Goal: Task Accomplishment & Management: Manage account settings

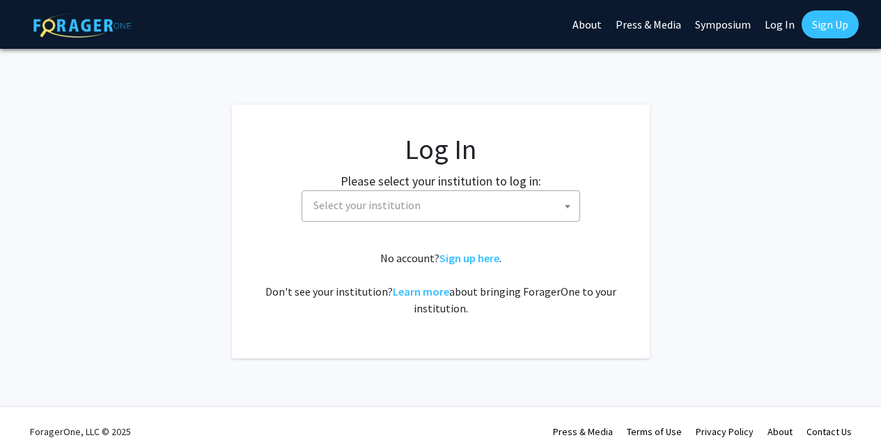
select select
click at [396, 199] on span "Select your institution" at bounding box center [366, 205] width 107 height 14
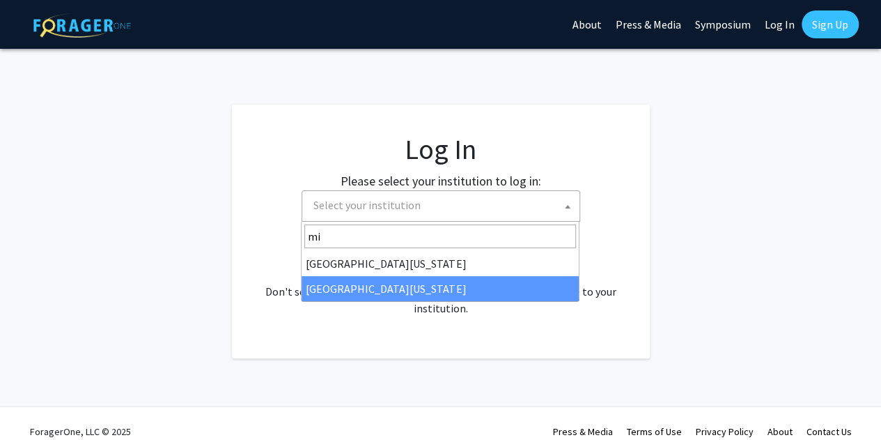
type input "mi"
select select "33"
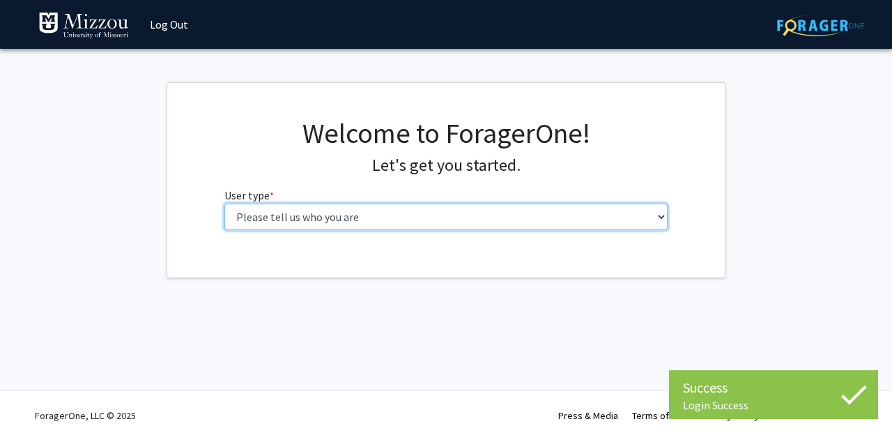
click at [522, 212] on select "Please tell us who you are Undergraduate Student Master's Student Doctoral Cand…" at bounding box center [446, 216] width 444 height 26
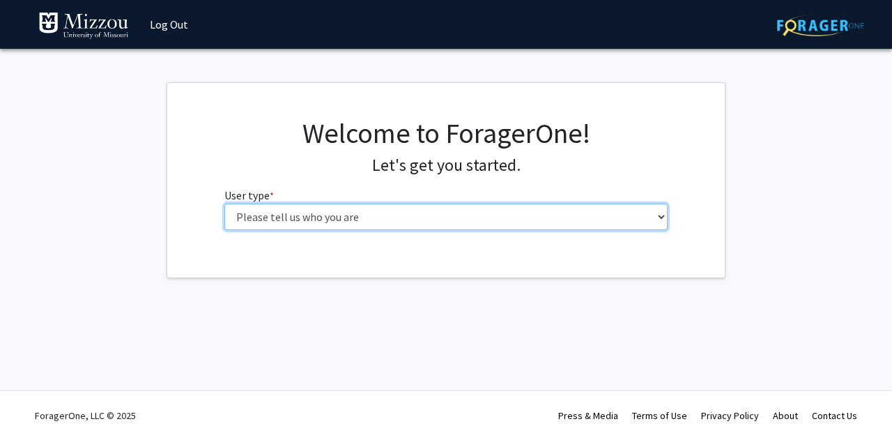
select select "1: undergrad"
click at [224, 203] on select "Please tell us who you are Undergraduate Student Master's Student Doctoral Cand…" at bounding box center [446, 216] width 444 height 26
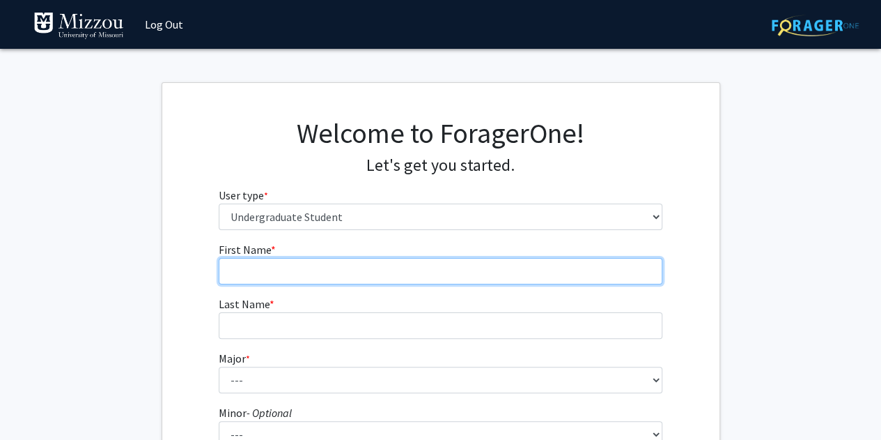
click at [468, 264] on input "First Name * required" at bounding box center [441, 271] width 444 height 26
type input "[PERSON_NAME]"
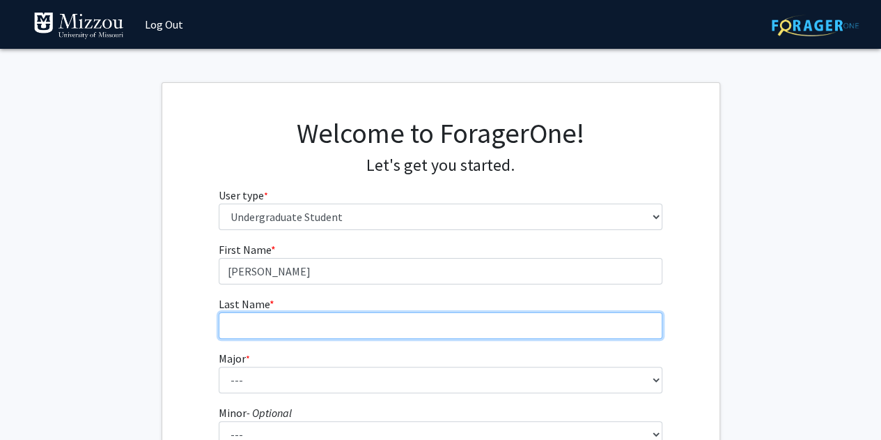
click at [443, 334] on input "Last Name * required" at bounding box center [441, 325] width 444 height 26
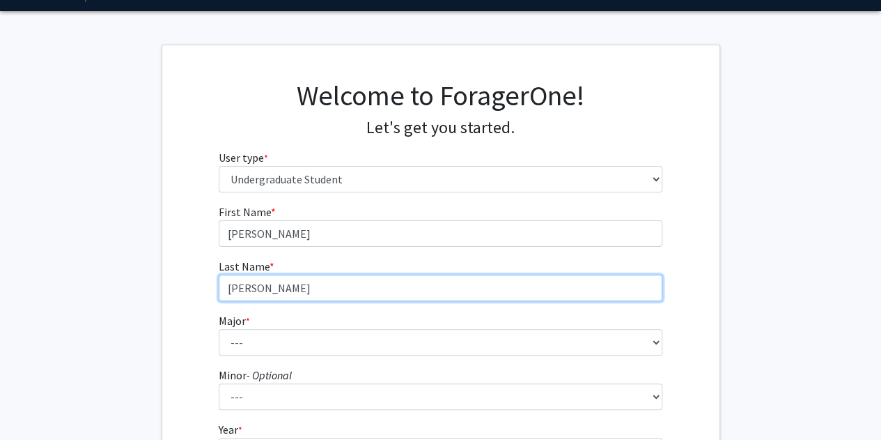
scroll to position [70, 0]
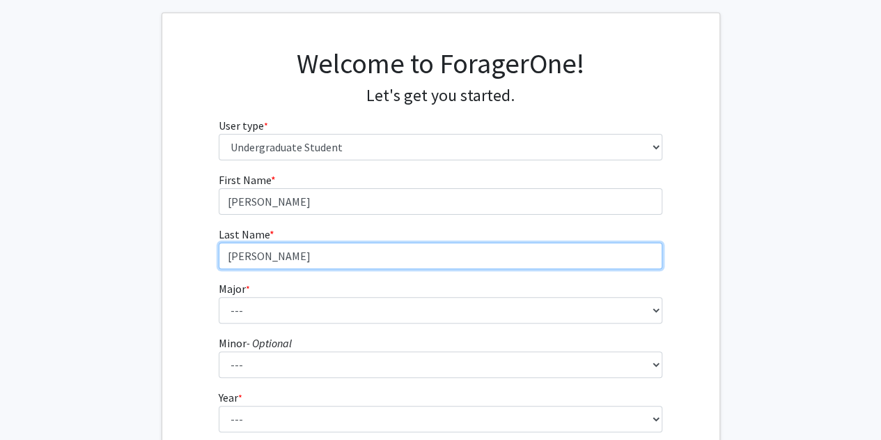
type input "[PERSON_NAME]"
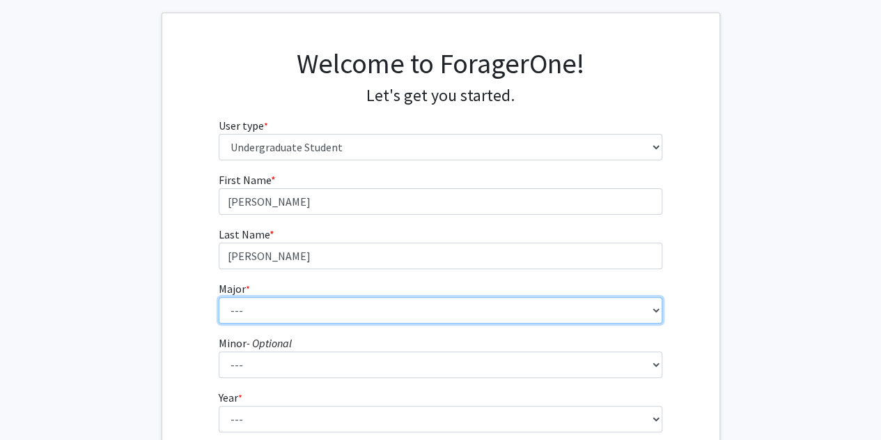
click at [441, 305] on select "--- Agribusiness Management Agricultural Education Agricultural Education: Comm…" at bounding box center [441, 310] width 444 height 26
select select "105: 2598"
click at [219, 297] on select "--- Agribusiness Management Agricultural Education Agricultural Education: Comm…" at bounding box center [441, 310] width 444 height 26
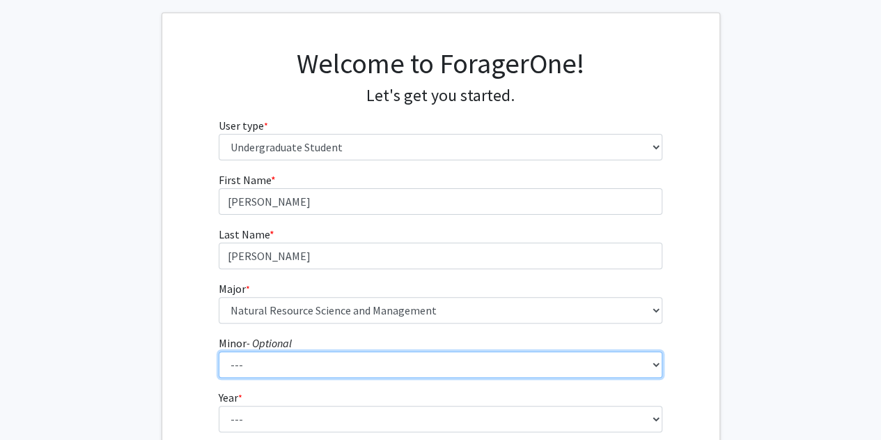
click at [409, 357] on select "--- Accountancy Aerospace Engineering Aerospace Studies Agribusiness Management…" at bounding box center [441, 364] width 444 height 26
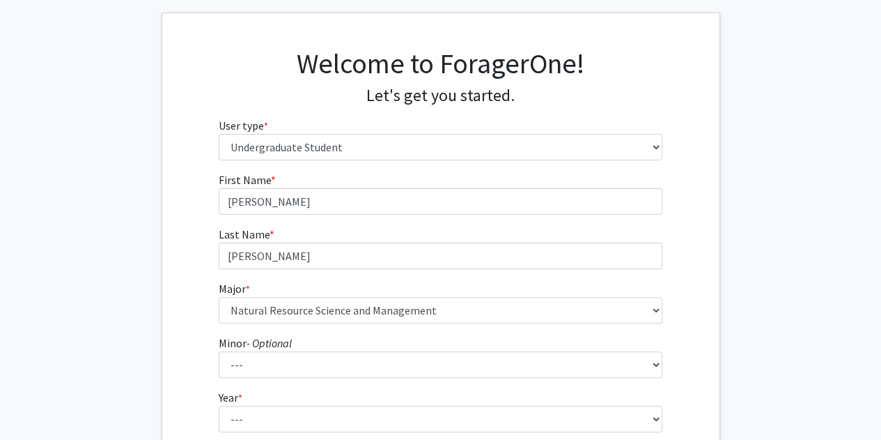
click at [157, 296] on fg-get-started "Welcome to ForagerOne! Let's get you started. User type * required Please tell …" at bounding box center [440, 285] width 881 height 545
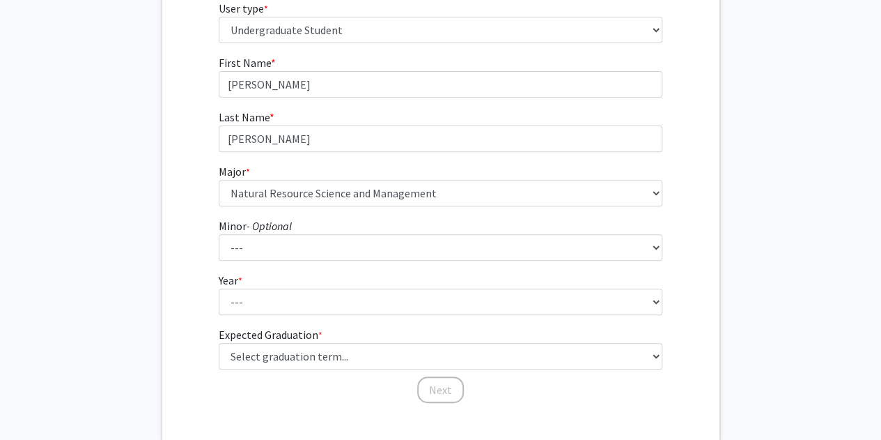
scroll to position [209, 0]
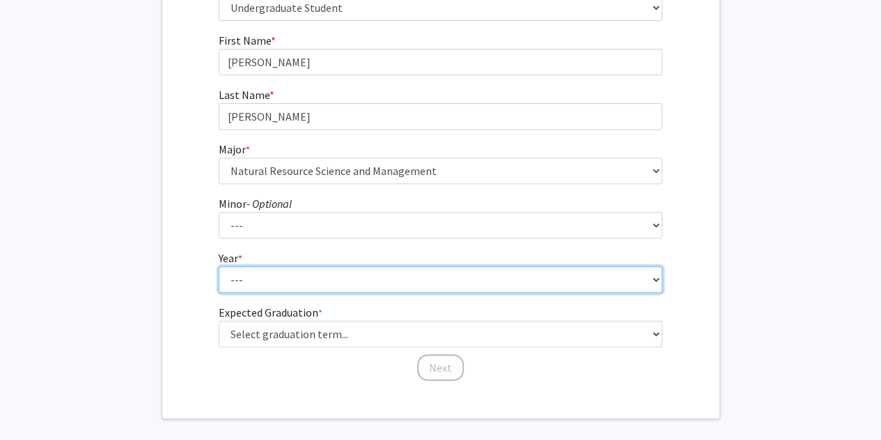
click at [249, 274] on select "--- First-year Sophomore Junior Senior Postbaccalaureate Certificate" at bounding box center [441, 279] width 444 height 26
select select "1: first-year"
click at [219, 266] on select "--- First-year Sophomore Junior Senior Postbaccalaureate Certificate" at bounding box center [441, 279] width 444 height 26
click at [252, 284] on select "--- First-year Sophomore Junior Senior Postbaccalaureate Certificate" at bounding box center [441, 279] width 444 height 26
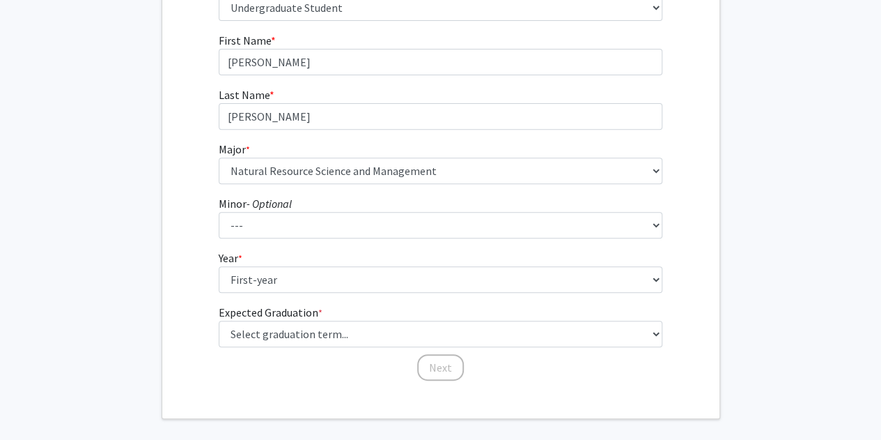
click at [167, 297] on div "First Name * required [PERSON_NAME] Last Name * required [PERSON_NAME] * requir…" at bounding box center [440, 207] width 557 height 350
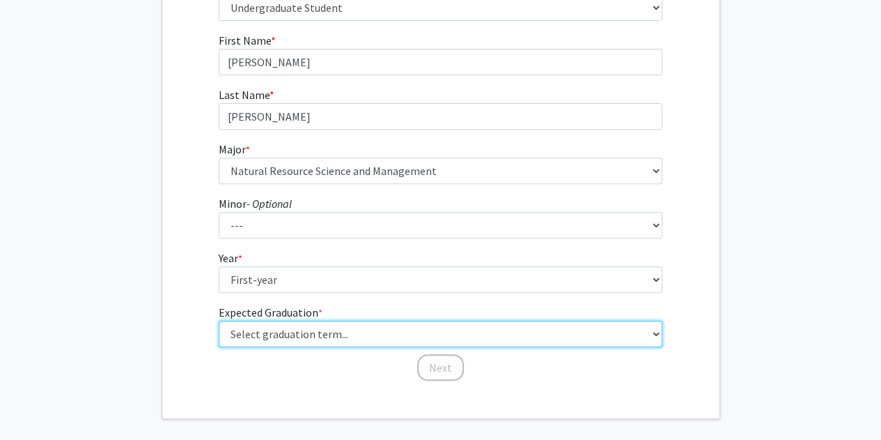
click at [232, 329] on select "Select graduation term... Spring 2025 Summer 2025 Fall 2025 Winter 2025 Spring …" at bounding box center [441, 333] width 444 height 26
select select "18: summer_2029"
click at [219, 320] on select "Select graduation term... Spring 2025 Summer 2025 Fall 2025 Winter 2025 Spring …" at bounding box center [441, 333] width 444 height 26
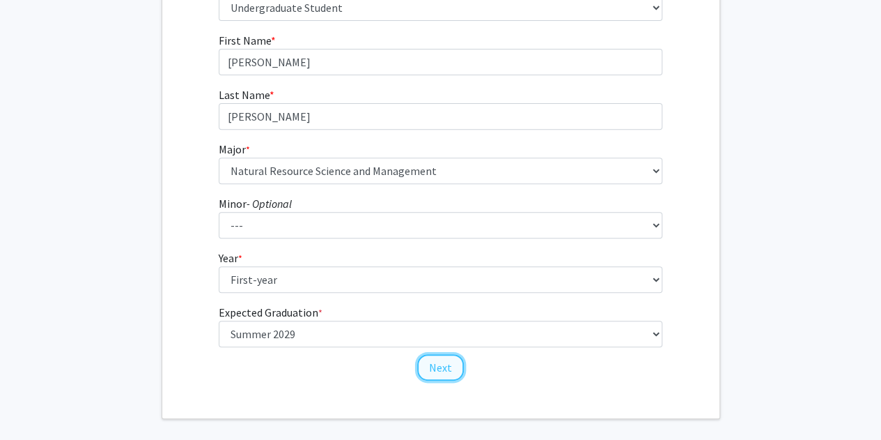
click at [435, 366] on button "Next" at bounding box center [440, 367] width 47 height 26
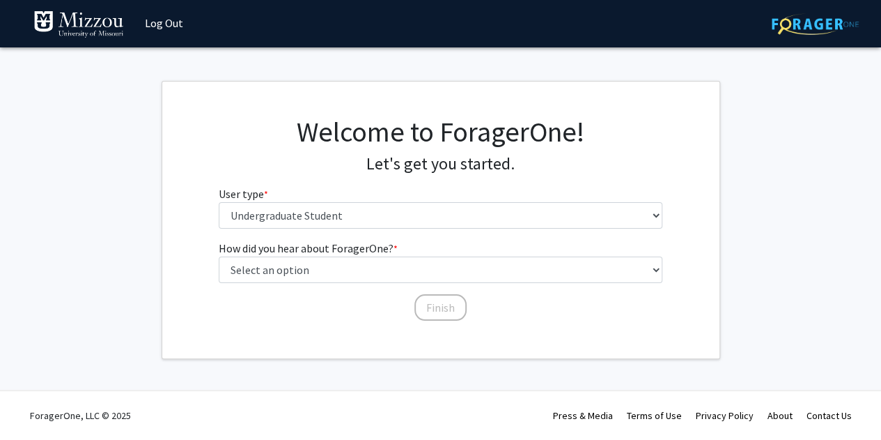
scroll to position [0, 0]
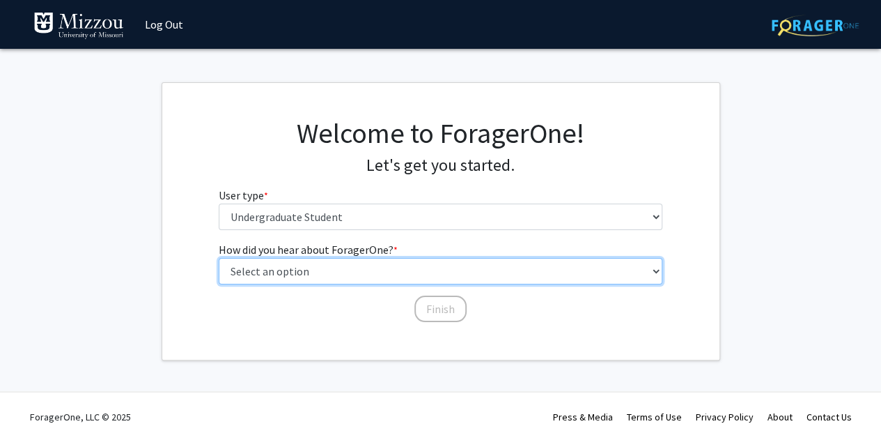
click at [322, 270] on select "Select an option Peer/student recommendation Faculty/staff recommendation Unive…" at bounding box center [441, 271] width 444 height 26
select select "2: faculty_recommendation"
click at [219, 258] on select "Select an option Peer/student recommendation Faculty/staff recommendation Unive…" at bounding box center [441, 271] width 444 height 26
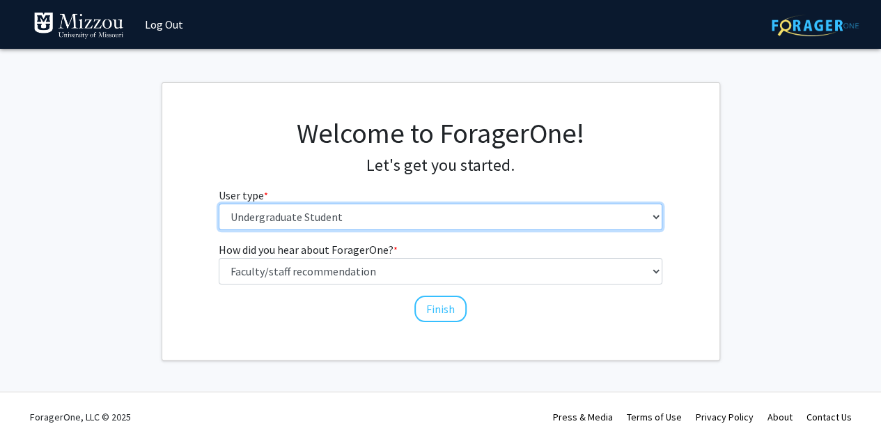
click at [336, 221] on select "Please tell us who you are Undergraduate Student Master's Student Doctoral Cand…" at bounding box center [441, 216] width 444 height 26
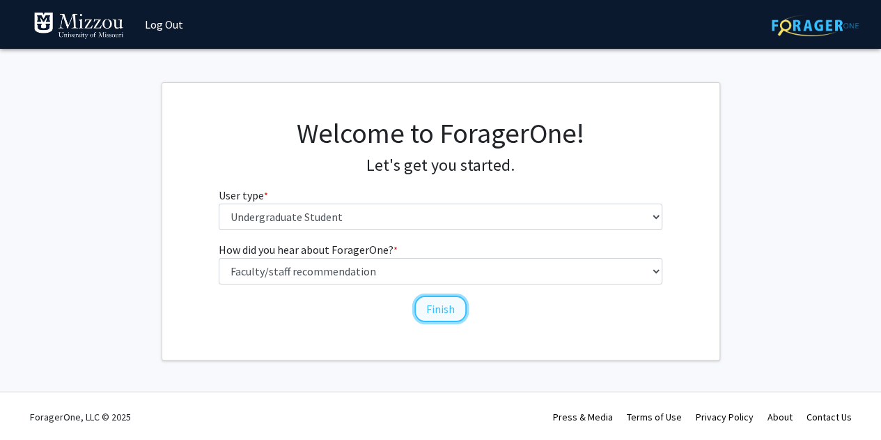
click at [444, 302] on button "Finish" at bounding box center [440, 308] width 52 height 26
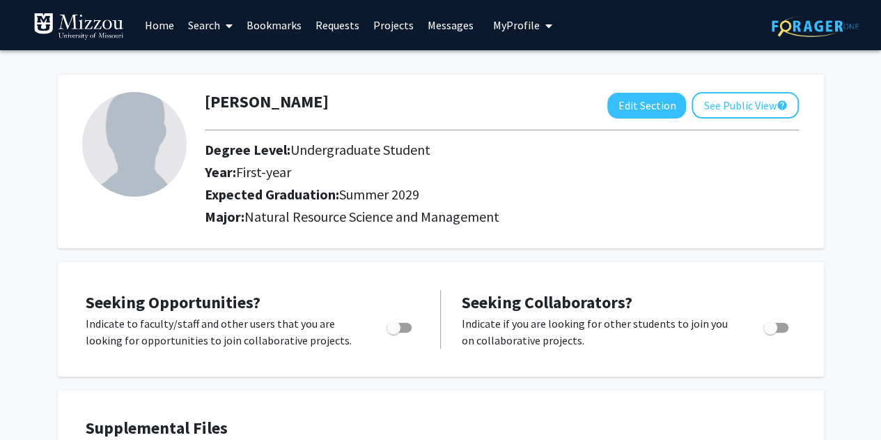
scroll to position [70, 0]
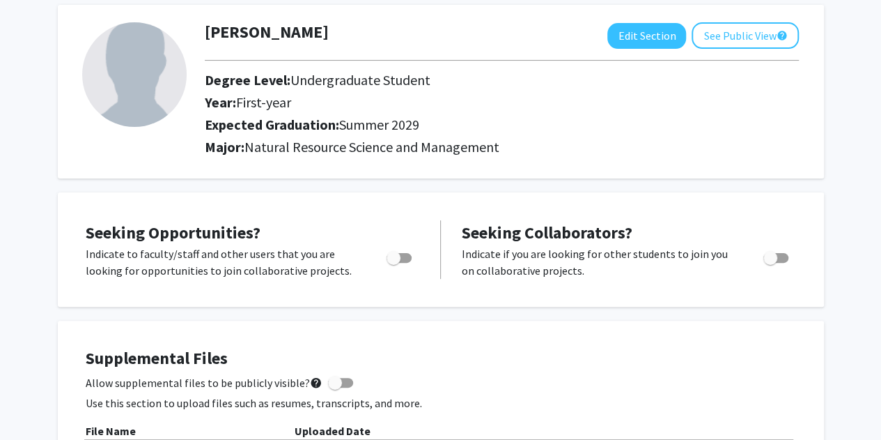
click at [396, 260] on span "Toggle" at bounding box center [394, 258] width 14 height 14
click at [394, 263] on input "Are you actively seeking opportunities?" at bounding box center [393, 263] width 1 height 1
checkbox input "true"
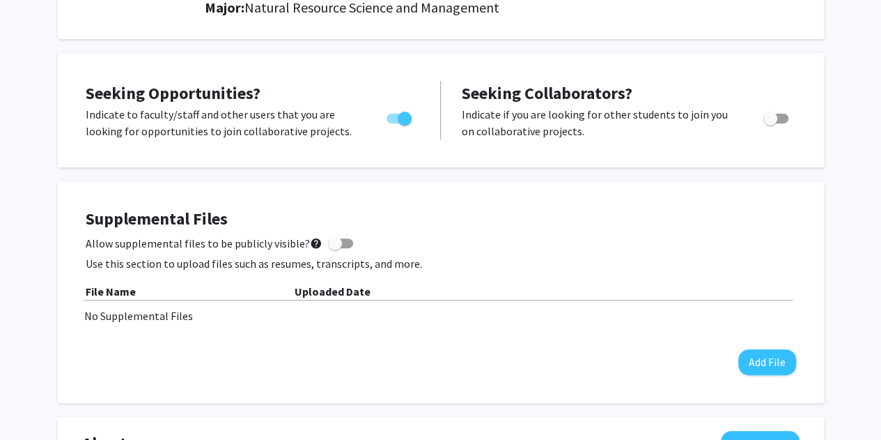
scroll to position [279, 0]
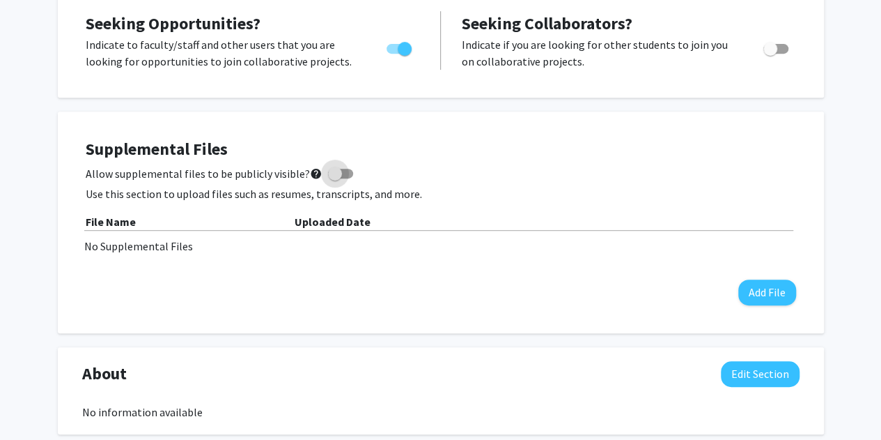
click at [332, 178] on span at bounding box center [335, 173] width 14 height 14
click at [334, 178] on input "Allow supplemental files to be publicly visible? help" at bounding box center [334, 178] width 1 height 1
checkbox input "true"
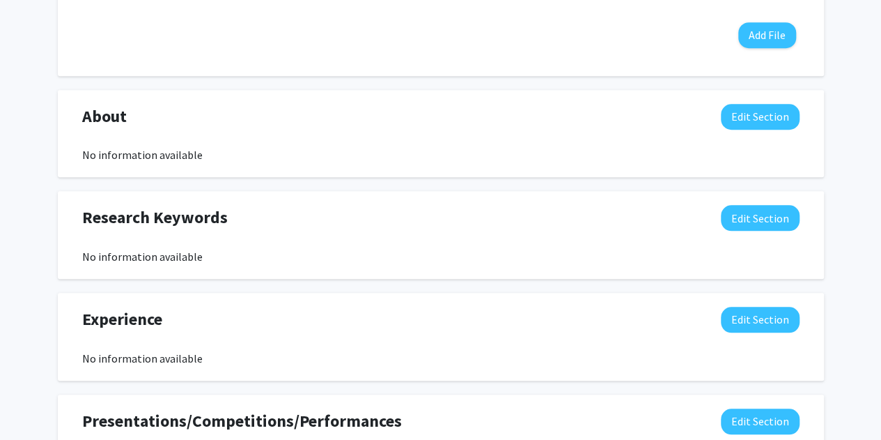
scroll to position [557, 0]
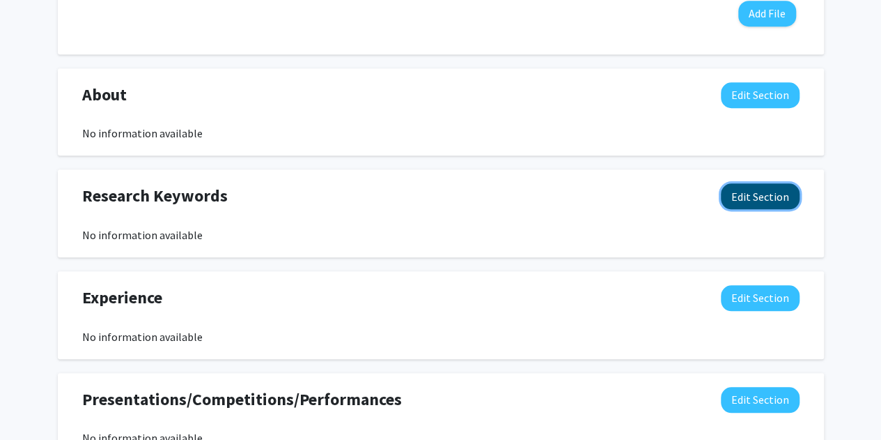
click at [730, 198] on button "Edit Section" at bounding box center [760, 196] width 79 height 26
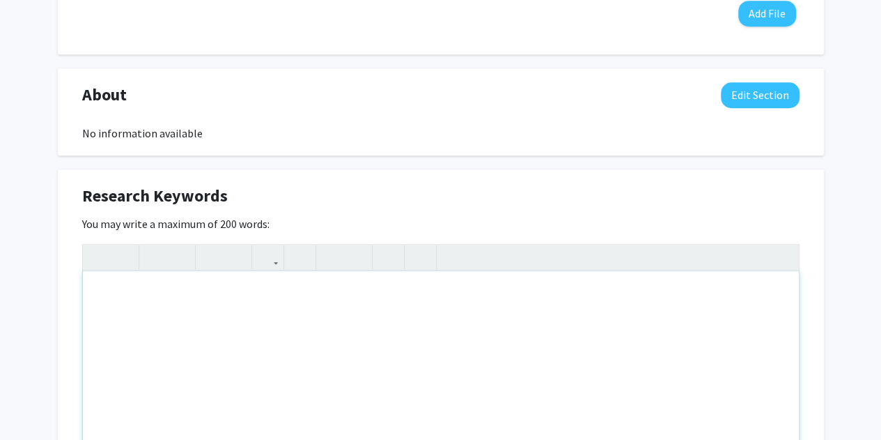
scroll to position [627, 0]
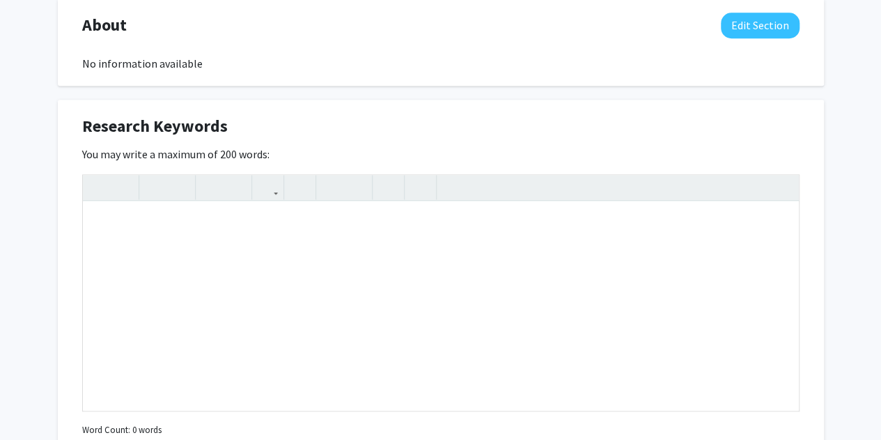
click at [474, 125] on div "Research Keywords Edit Section" at bounding box center [441, 130] width 738 height 32
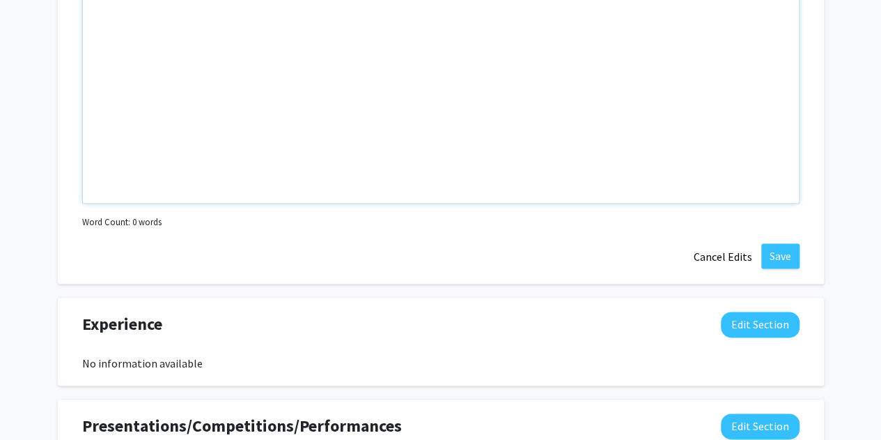
scroll to position [836, 0]
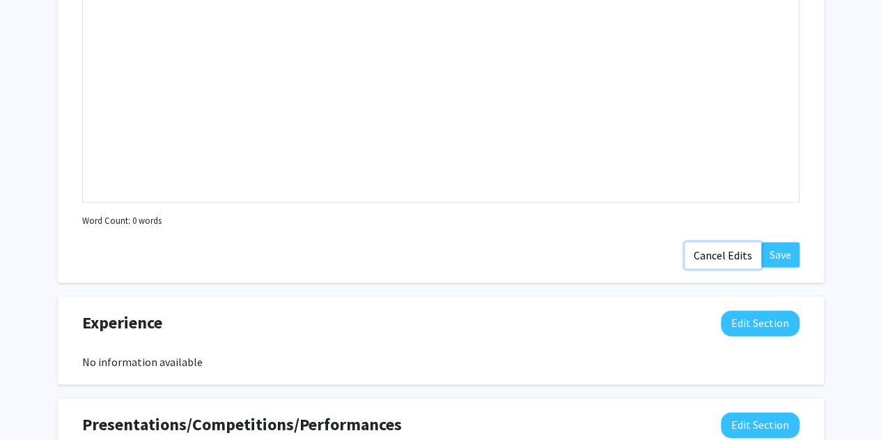
click at [702, 260] on button "Cancel Edits" at bounding box center [723, 255] width 77 height 26
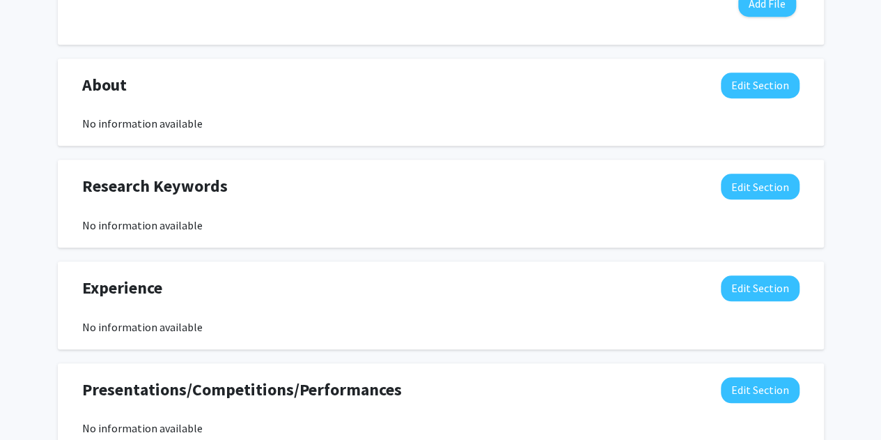
scroll to position [518, 0]
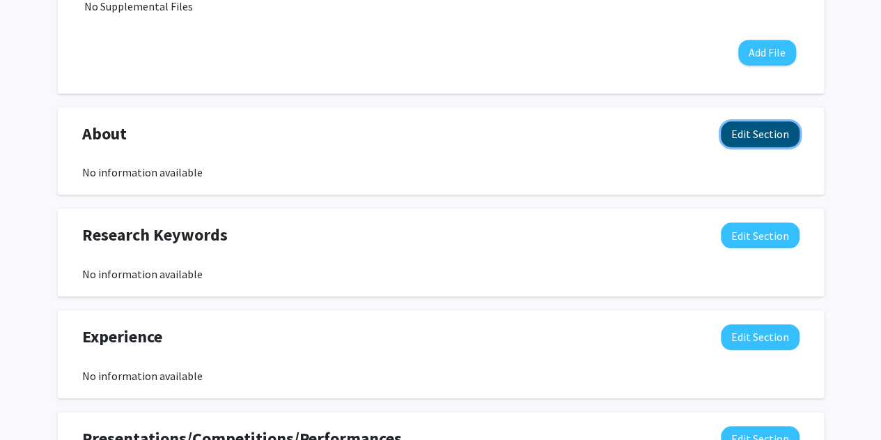
click at [790, 134] on button "Edit Section" at bounding box center [760, 134] width 79 height 26
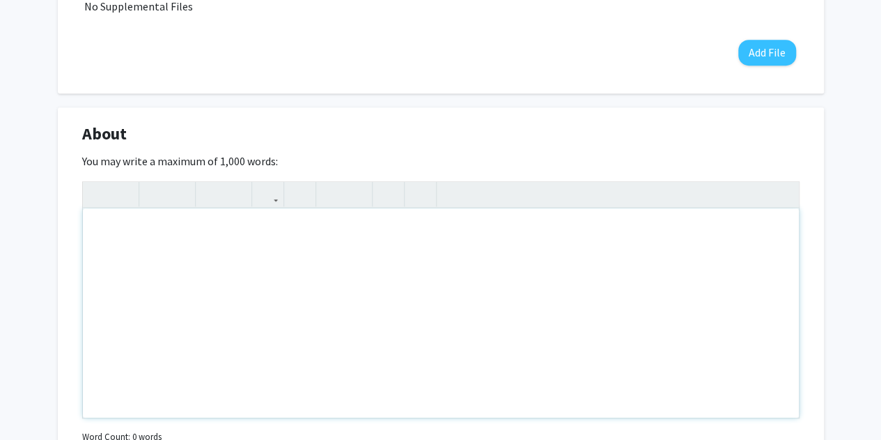
click at [253, 267] on div "Note to users with screen readers: Please deactivate our accessibility plugin f…" at bounding box center [441, 312] width 716 height 209
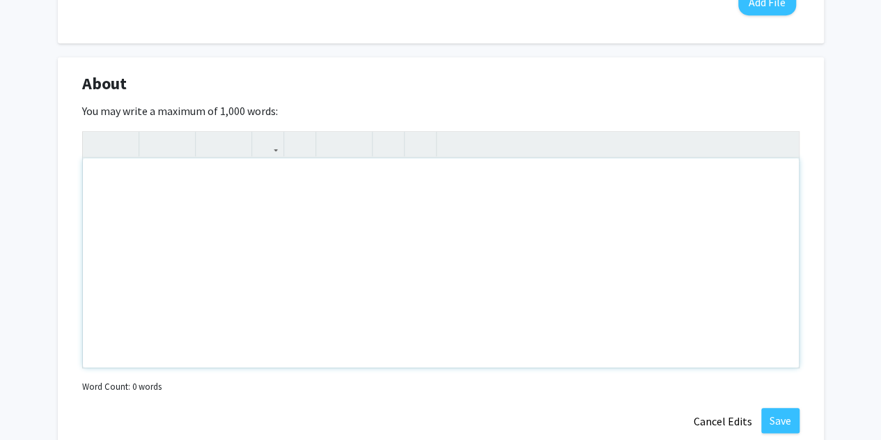
scroll to position [588, 0]
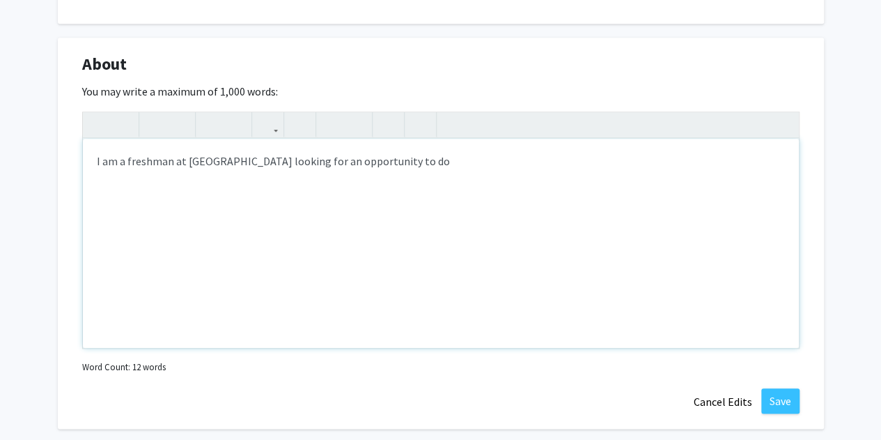
click at [368, 162] on div "I am a freshman at [GEOGRAPHIC_DATA] looking for an opportunity to do" at bounding box center [441, 243] width 716 height 209
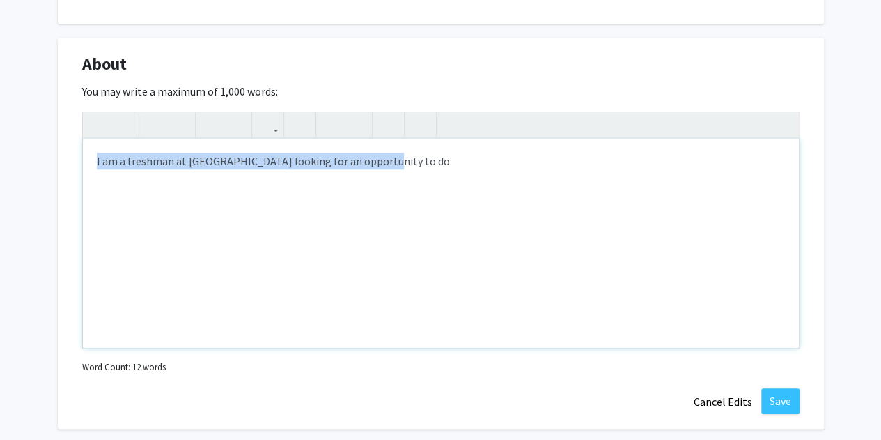
drag, startPoint x: 89, startPoint y: 158, endPoint x: 436, endPoint y: 157, distance: 346.9
click at [435, 158] on div "I am a freshman at [GEOGRAPHIC_DATA] looking for an opportunity to do" at bounding box center [441, 243] width 716 height 209
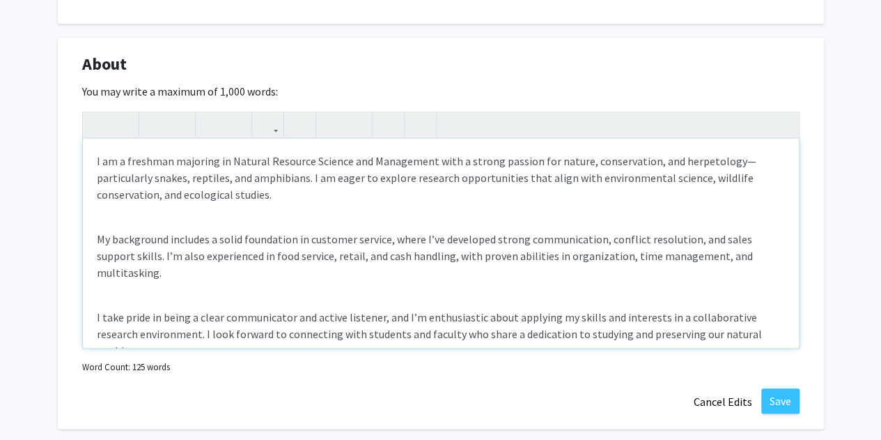
click at [98, 231] on p "My background includes a solid foundation in customer service, where I’ve devel…" at bounding box center [441, 256] width 688 height 50
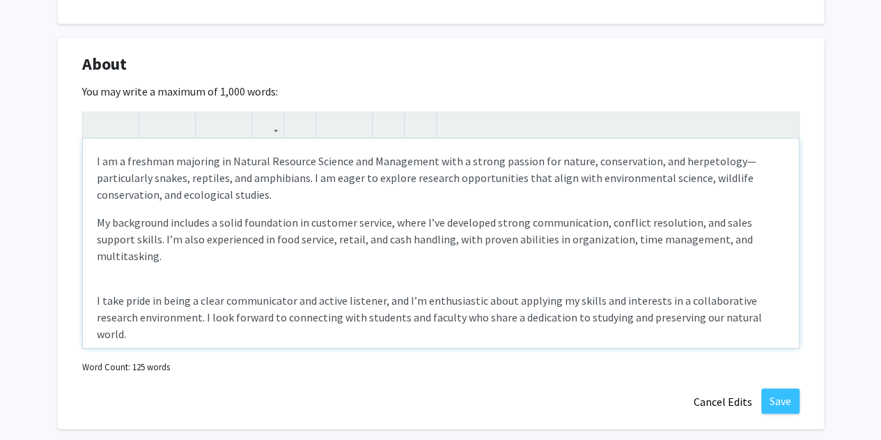
click at [93, 296] on div "I am a freshman majoring in Natural Resource Science and Management with a stro…" at bounding box center [441, 243] width 716 height 209
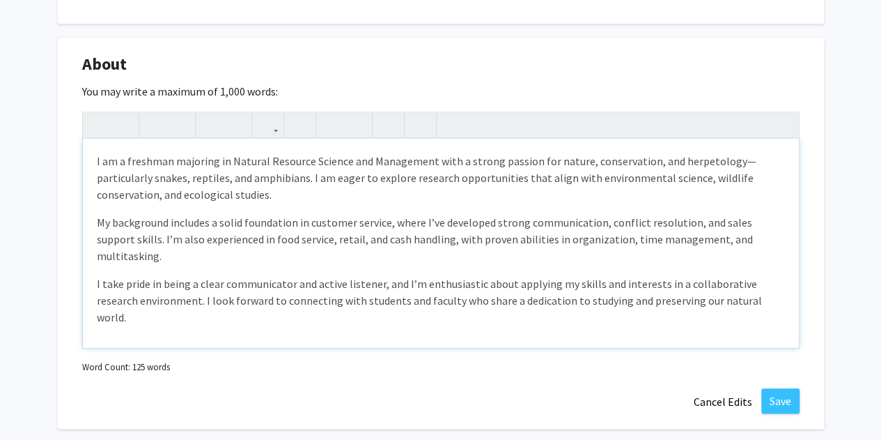
click at [140, 323] on p "I take pride in being a clear communicator and active listener, and I’m enthusi…" at bounding box center [441, 300] width 688 height 50
click at [303, 180] on p "I am a freshman majoring in Natural Resource Science and Management with a stro…" at bounding box center [441, 178] width 688 height 50
drag, startPoint x: 152, startPoint y: 179, endPoint x: 303, endPoint y: 180, distance: 151.2
click at [303, 180] on p "I am a freshman majoring in Natural Resource Science and Management with a stro…" at bounding box center [441, 178] width 688 height 50
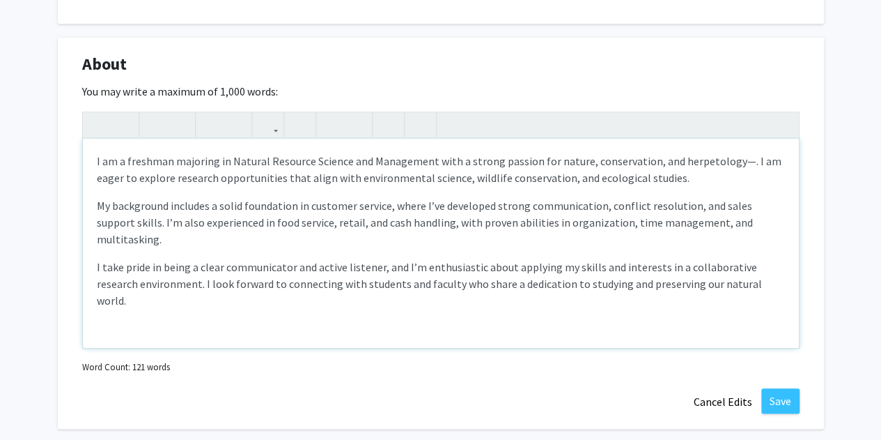
type textarea "<p>I am a freshman majoring in Natural Resource Science and Management with a s…"
click at [213, 315] on div "I am a freshman majoring in Natural Resource Science and Management with a stro…" at bounding box center [441, 243] width 716 height 209
click at [781, 403] on button "Save" at bounding box center [780, 400] width 38 height 25
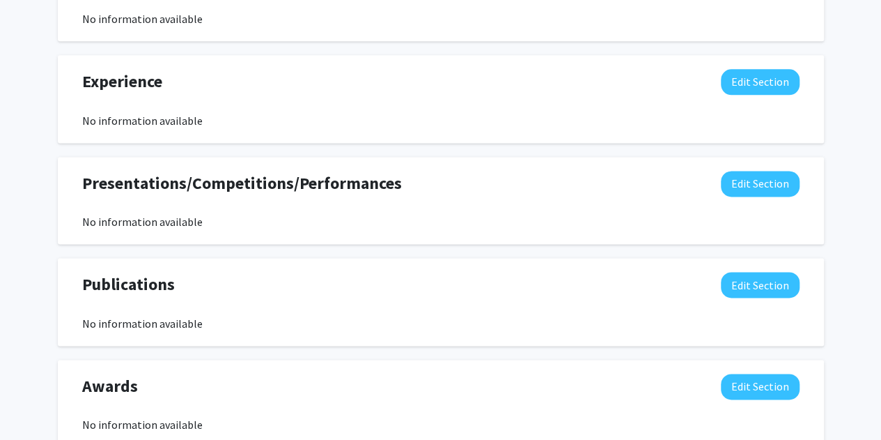
scroll to position [844, 0]
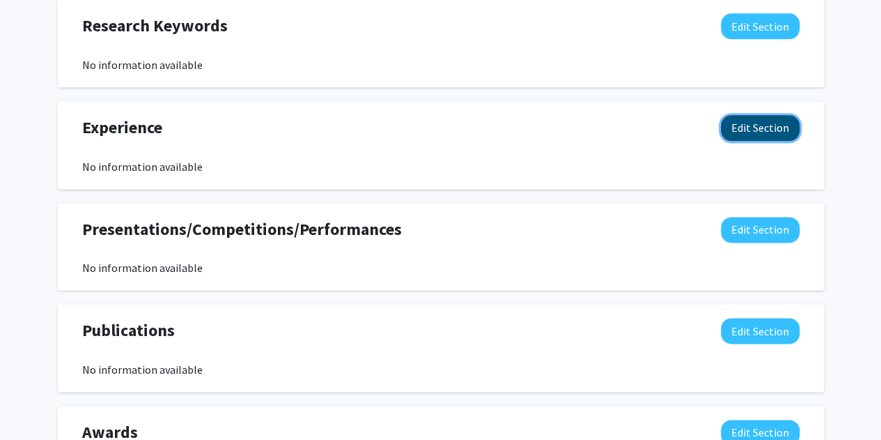
click at [775, 120] on button "Edit Section" at bounding box center [760, 128] width 79 height 26
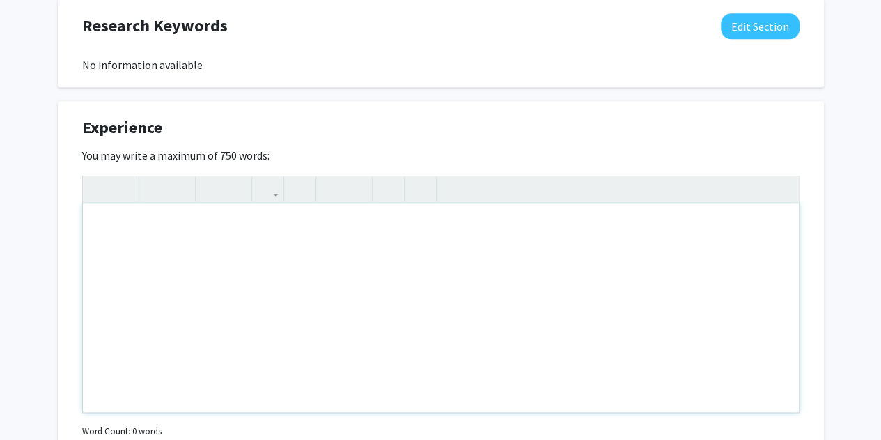
click at [341, 247] on div "Note to users with screen readers: Please deactivate our accessibility plugin f…" at bounding box center [441, 307] width 716 height 209
paste div "Note to users with screen readers: Please deactivate our accessibility plugin f…"
type textarea "<l>Ipsum Dolorsita </c><a>&elit;Seddoe Tempo Incid Utlabore — Et Dolore, MA </a…"
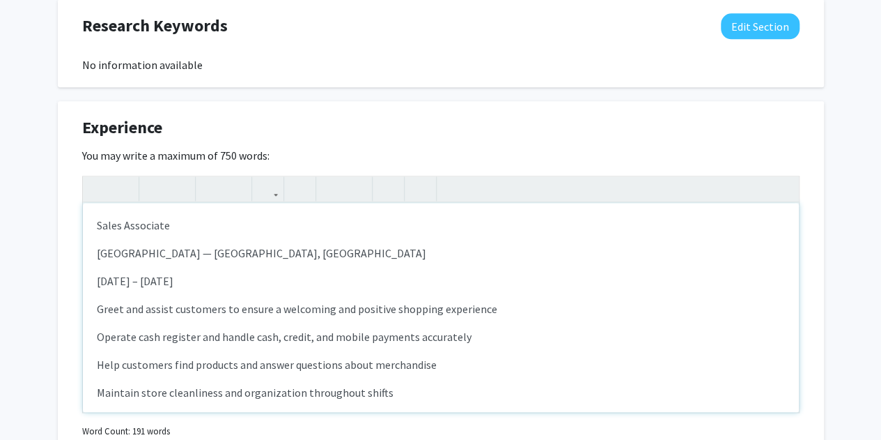
type textarea "<l>Ipsum Dolorsita </c><a>&elit;Seddoe Tempo Incid Utlabore — Et Dolore, MA </a…"
click at [223, 280] on p "[DATE] – [DATE]" at bounding box center [441, 280] width 688 height 17
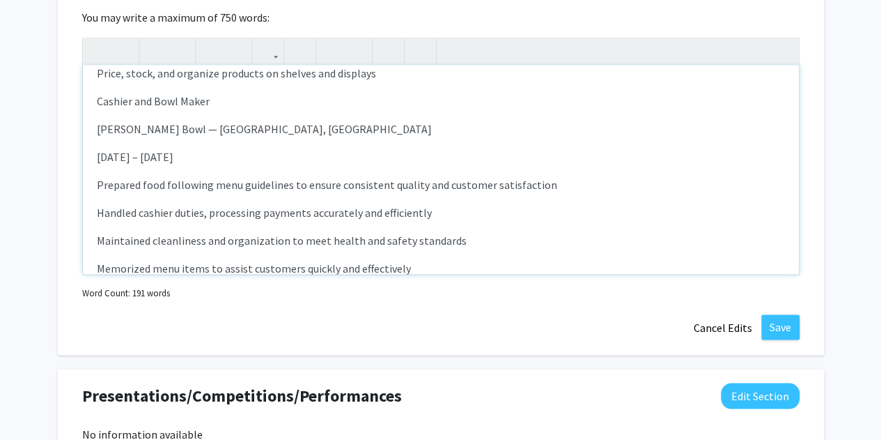
scroll to position [983, 0]
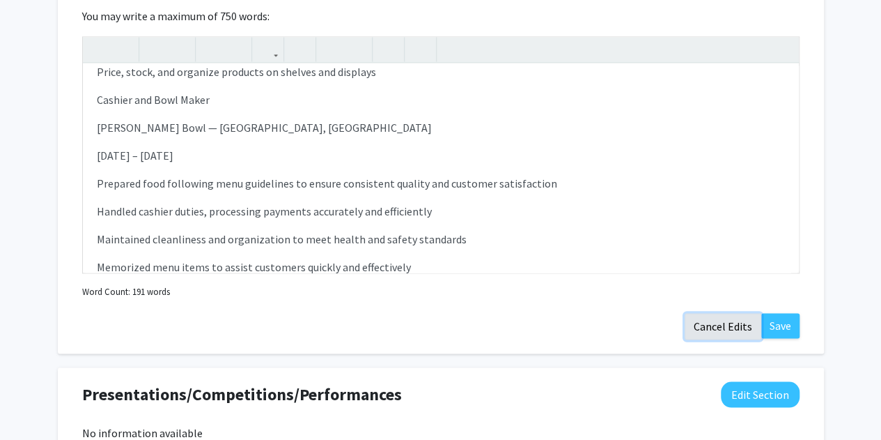
click at [715, 316] on button "Cancel Edits" at bounding box center [723, 326] width 77 height 26
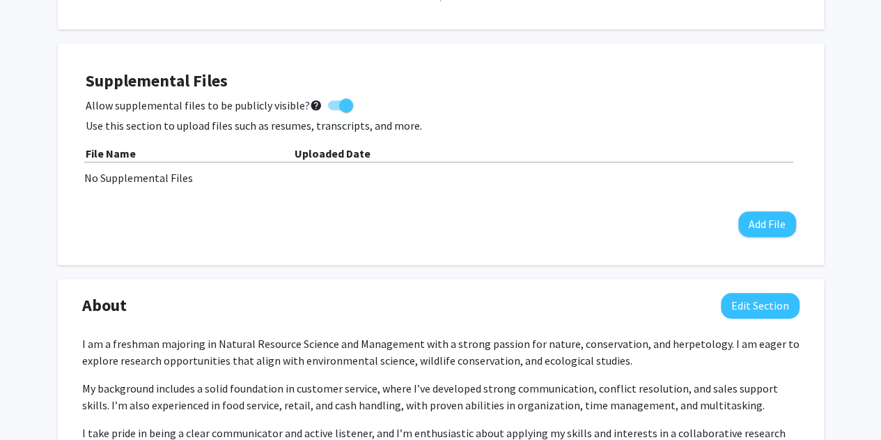
scroll to position [287, 0]
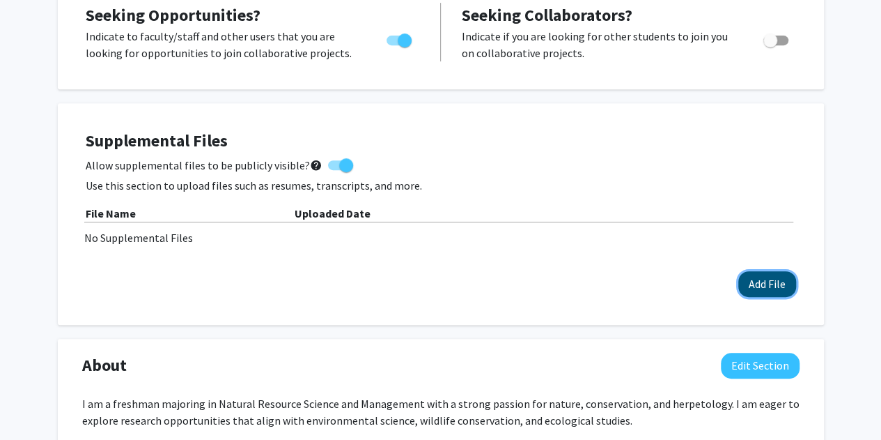
click at [758, 276] on button "Add File" at bounding box center [767, 284] width 58 height 26
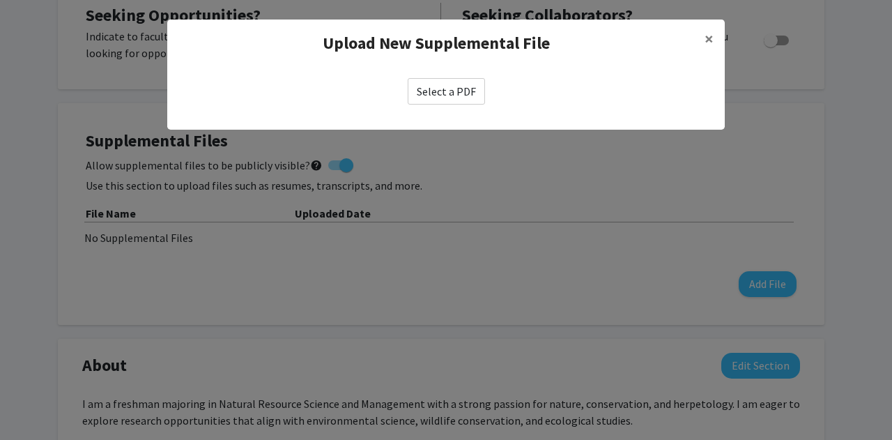
click at [430, 95] on label "Select a PDF" at bounding box center [445, 91] width 77 height 26
click at [0, 0] on input "Select a PDF" at bounding box center [0, 0] width 0 height 0
click at [703, 42] on button "×" at bounding box center [708, 39] width 31 height 39
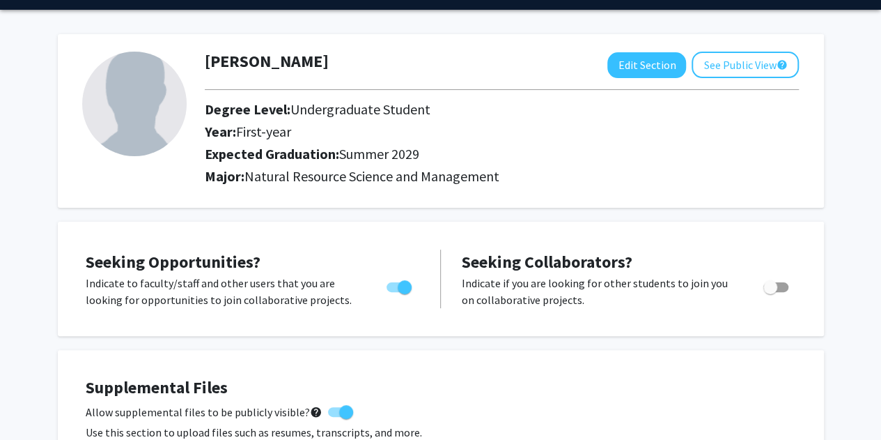
scroll to position [8, 0]
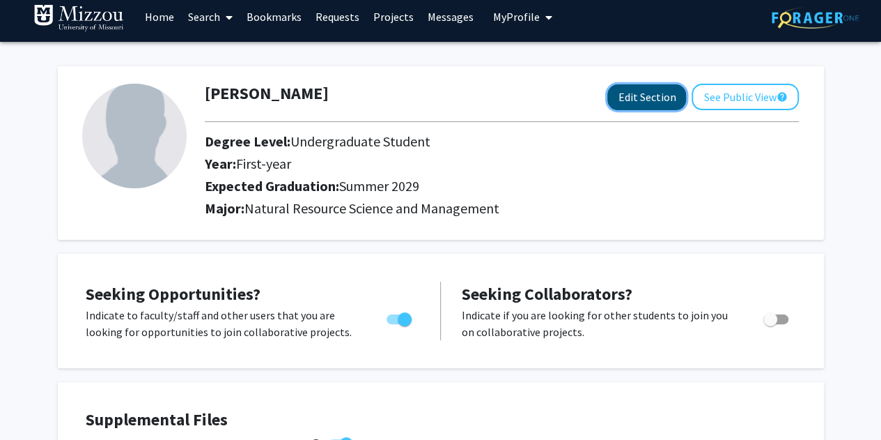
click at [608, 97] on button "Edit Section" at bounding box center [646, 97] width 79 height 26
select select "first-year"
select select "46: summer_2029"
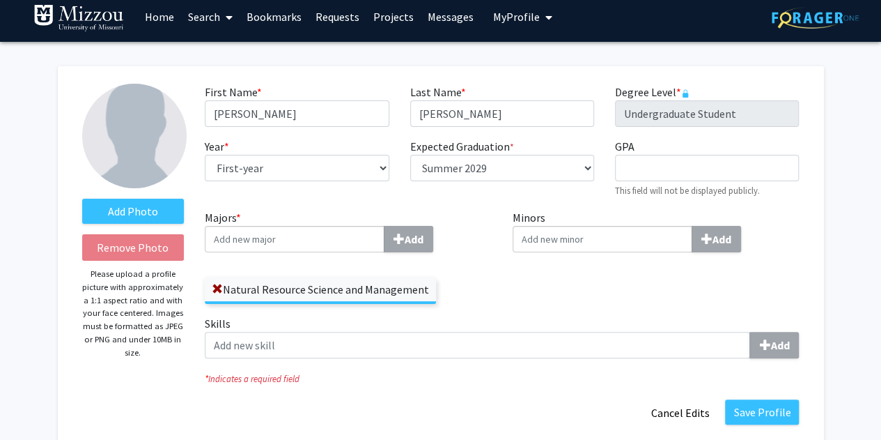
scroll to position [78, 0]
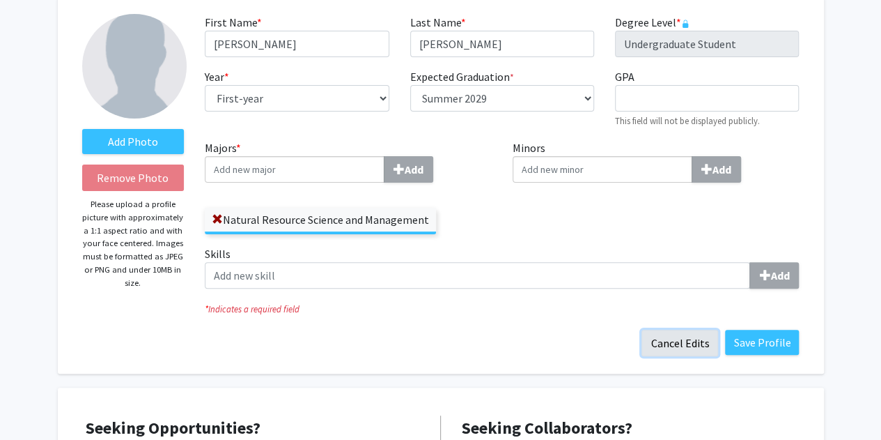
click at [695, 340] on button "Cancel Edits" at bounding box center [679, 342] width 77 height 26
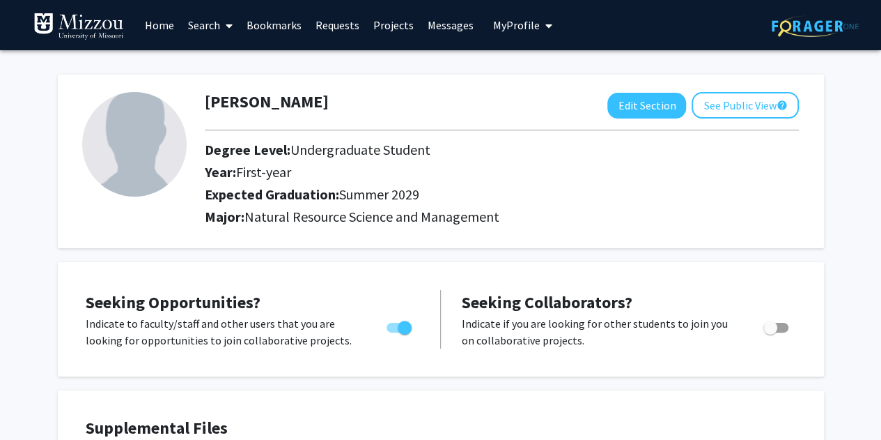
scroll to position [0, 0]
